Goal: Task Accomplishment & Management: Manage account settings

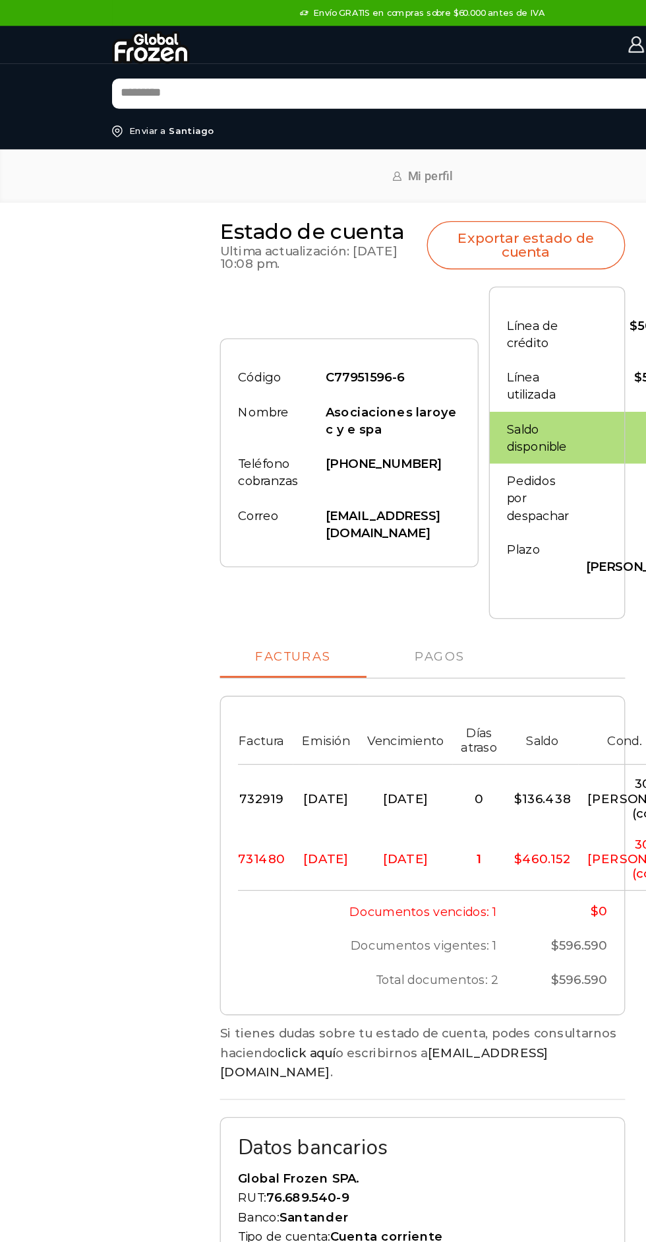
click at [115, 40] on img at bounding box center [115, 36] width 59 height 24
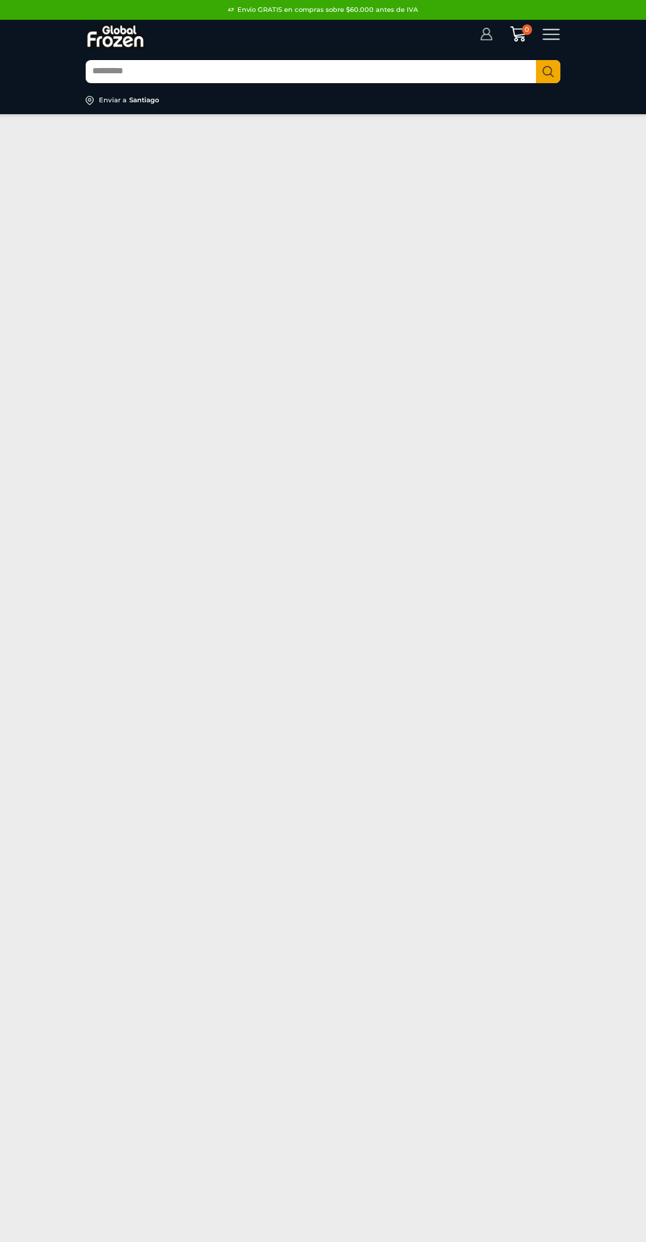
click at [483, 34] on icon at bounding box center [486, 34] width 13 height 13
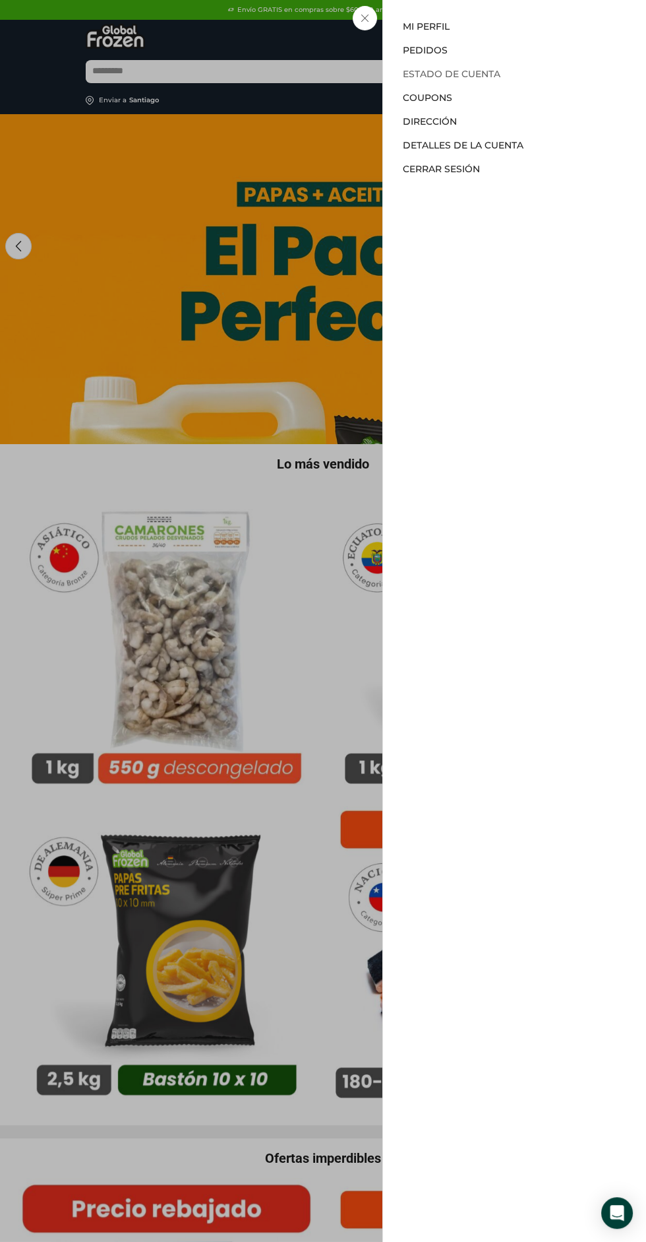
click at [449, 79] on link "Estado de Cuenta" at bounding box center [452, 74] width 98 height 12
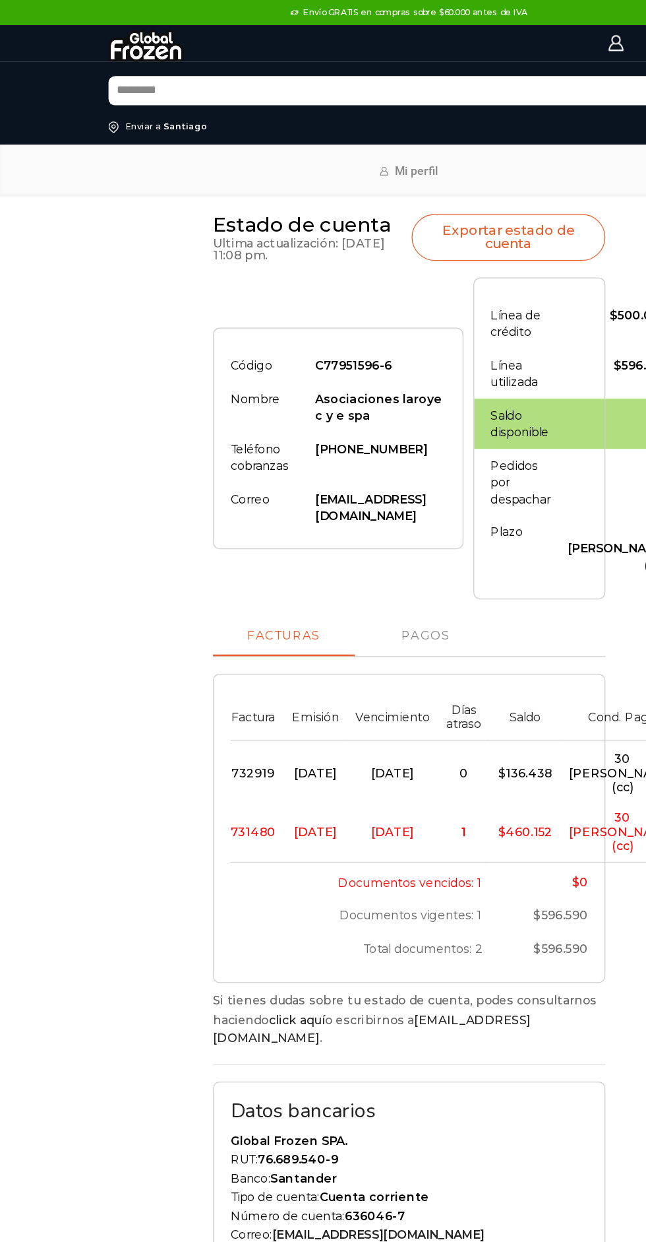
click at [88, 33] on img at bounding box center [115, 36] width 59 height 24
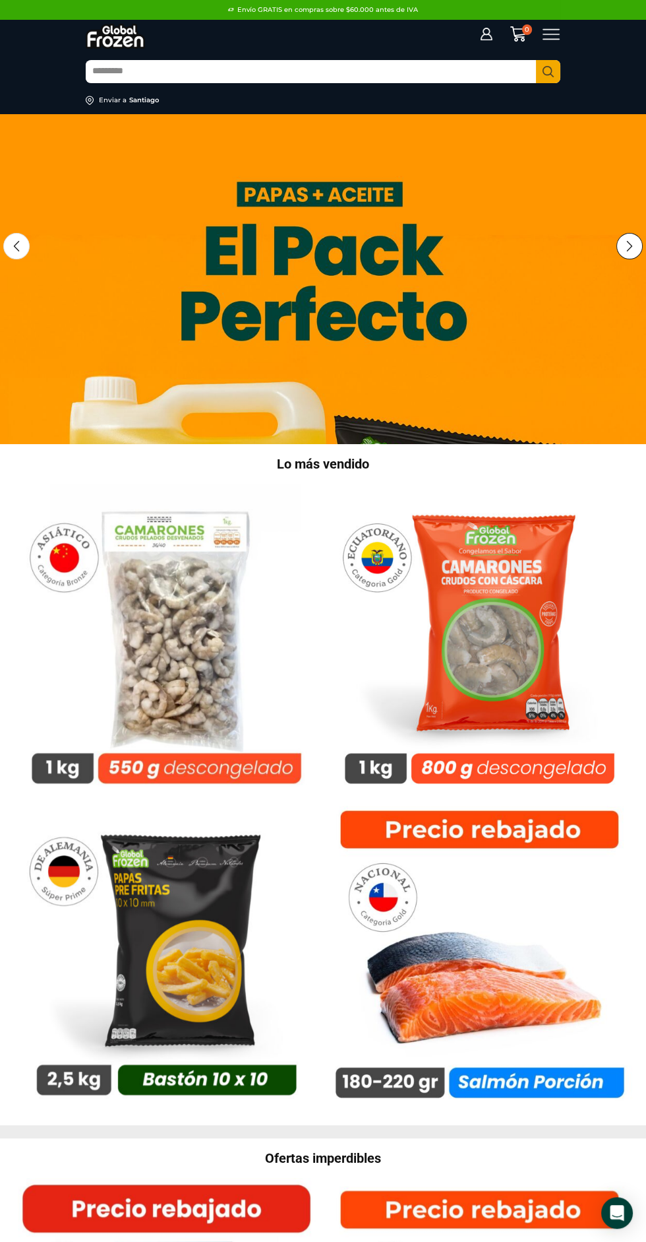
click at [617, 259] on div "Next slide" at bounding box center [630, 246] width 26 height 26
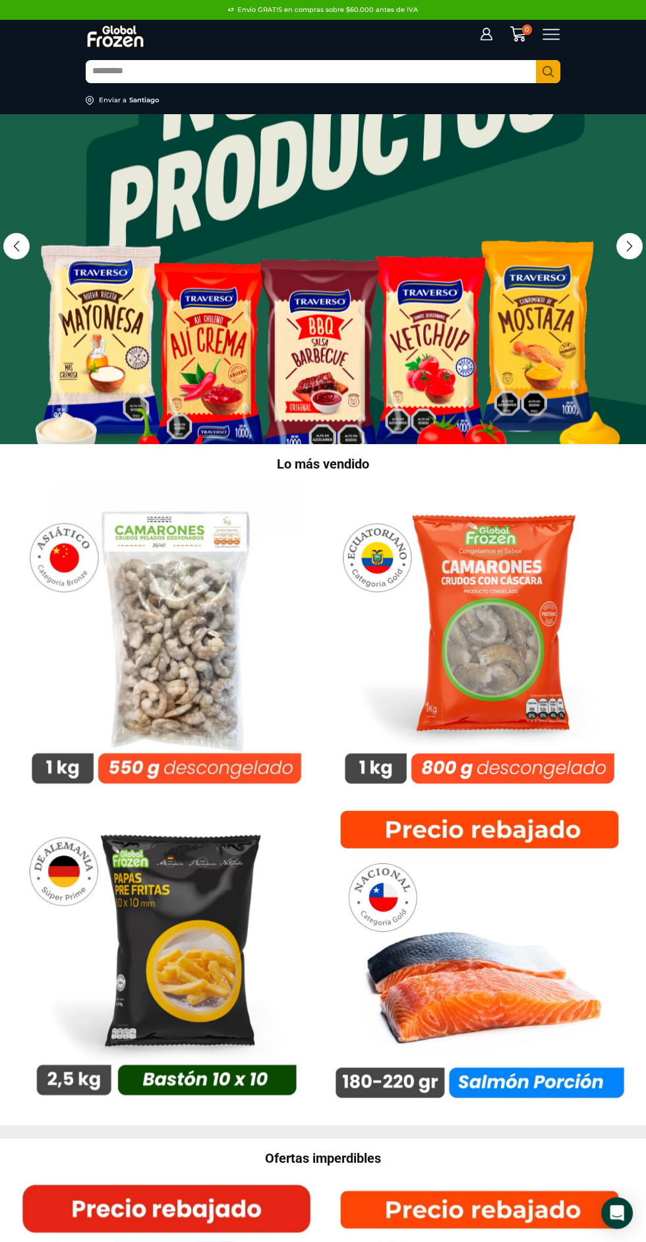
click at [608, 245] on link "2 / 3" at bounding box center [323, 279] width 646 height 330
click at [617, 247] on div "Next slide" at bounding box center [630, 246] width 26 height 26
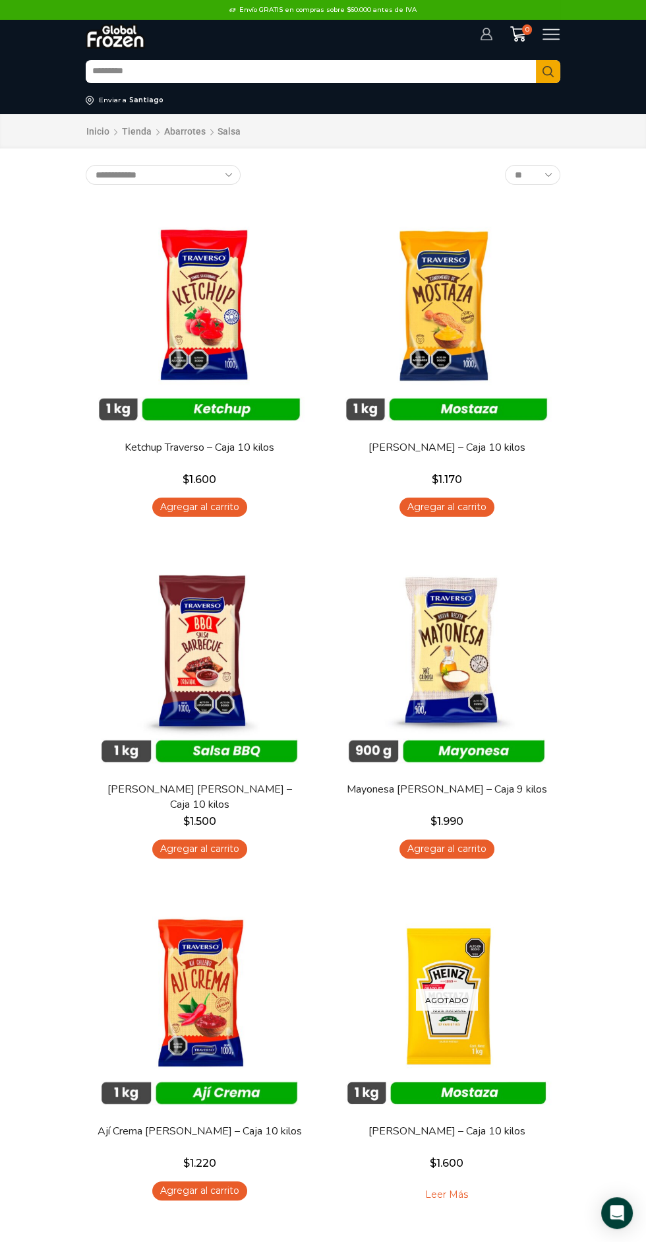
click at [489, 40] on icon at bounding box center [487, 34] width 12 height 13
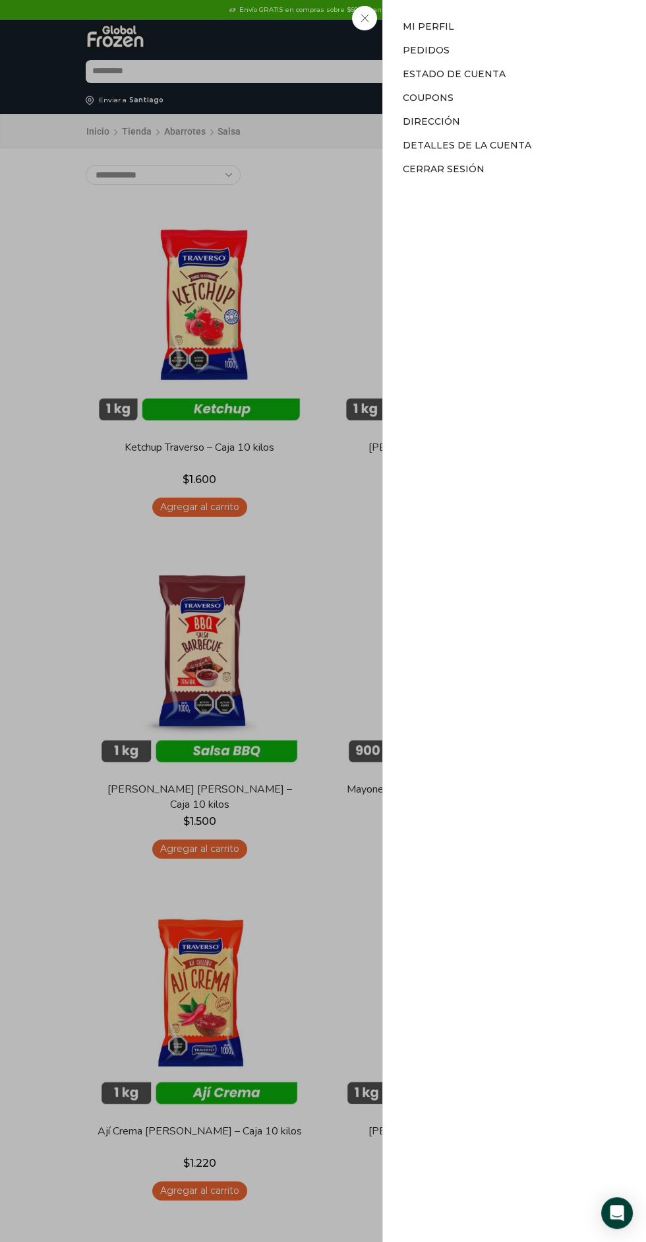
click at [480, 41] on div "Mi cuenta Mi cuenta Mi perfil Pedidos Descargas Estado de Cuenta Coupons Direcc…" at bounding box center [486, 34] width 13 height 13
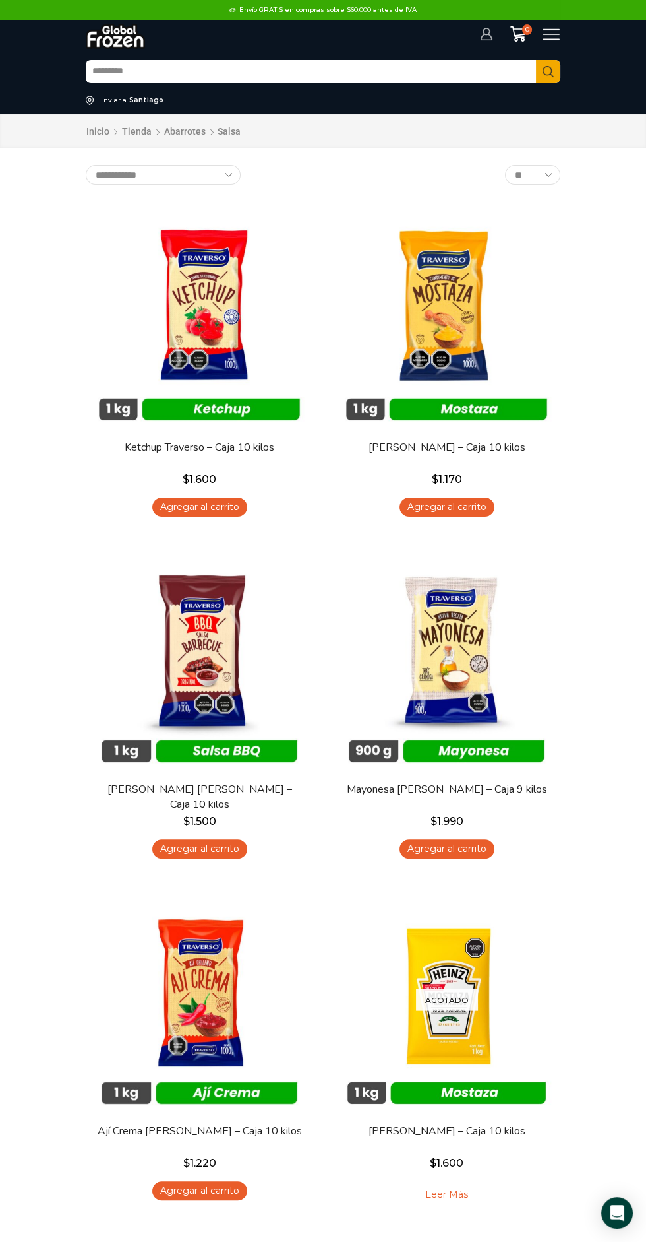
click at [484, 34] on icon at bounding box center [487, 34] width 12 height 13
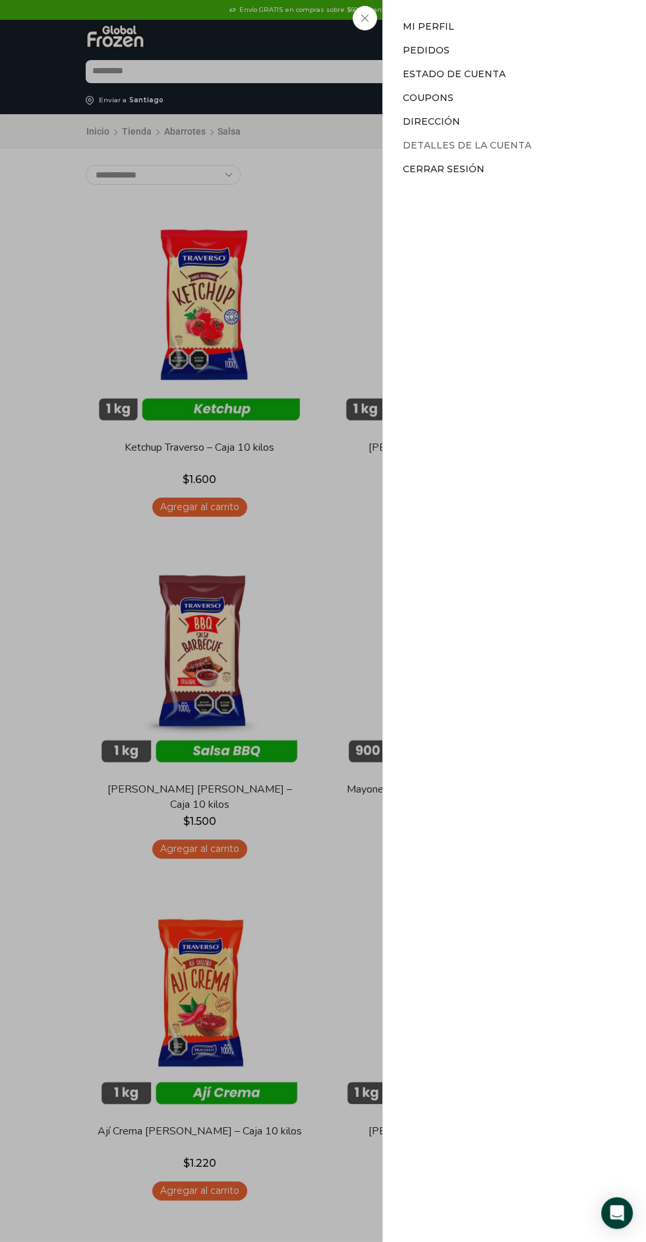
click at [456, 144] on link "Detalles de la cuenta" at bounding box center [467, 145] width 129 height 12
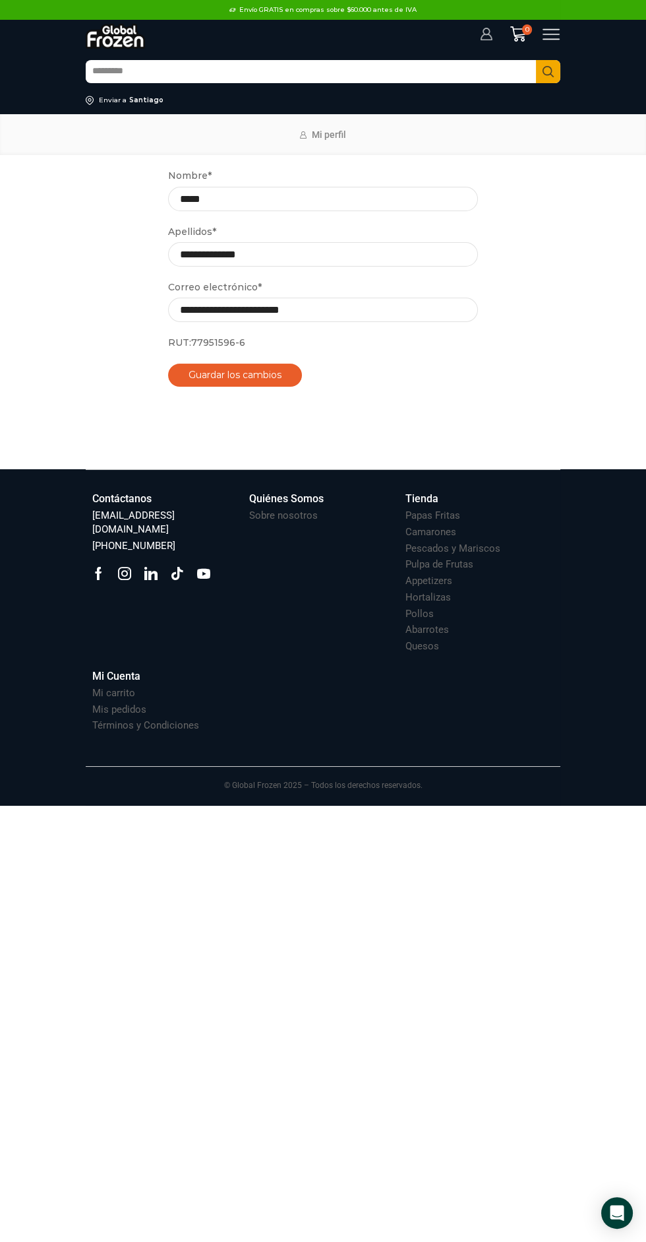
click at [488, 28] on icon at bounding box center [487, 34] width 12 height 13
click at [486, 34] on icon at bounding box center [486, 34] width 13 height 13
click at [482, 29] on icon at bounding box center [486, 34] width 13 height 13
click at [486, 34] on icon at bounding box center [486, 34] width 13 height 13
